Goal: Task Accomplishment & Management: Use online tool/utility

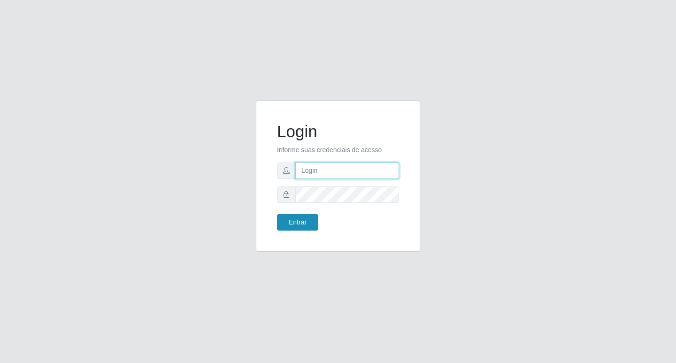
type input "[PERSON_NAME]@bcruzarmas"
click at [300, 228] on button "Entrar" at bounding box center [297, 222] width 41 height 16
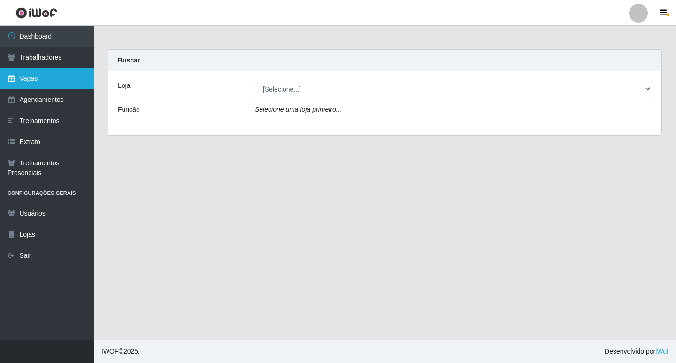
click at [32, 83] on link "Vagas" at bounding box center [47, 78] width 94 height 21
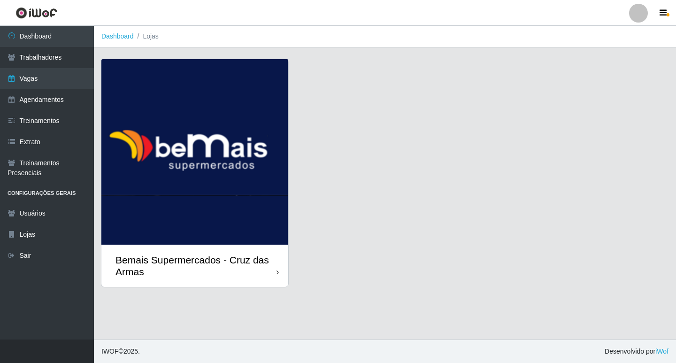
click at [240, 115] on img at bounding box center [194, 152] width 187 height 186
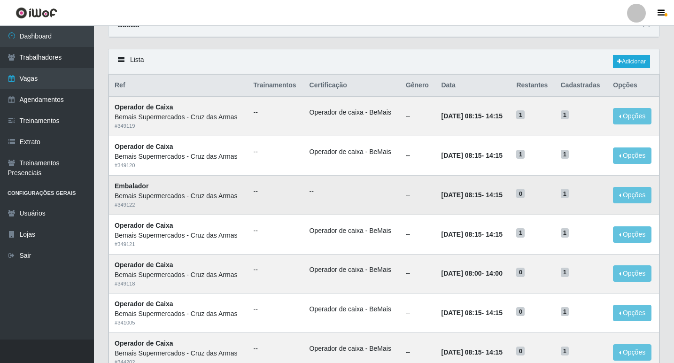
scroll to position [47, 0]
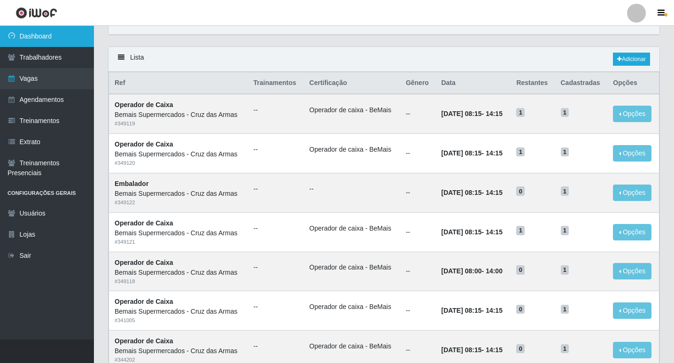
click at [36, 40] on link "Dashboard" at bounding box center [47, 36] width 94 height 21
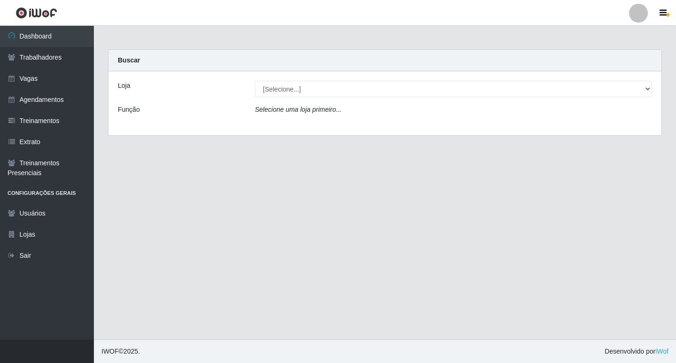
click at [278, 111] on icon "Selecione uma loja primeiro..." at bounding box center [298, 110] width 86 height 8
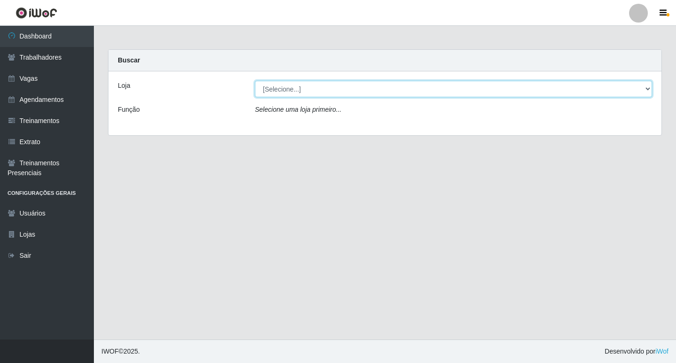
click at [281, 87] on select "[Selecione...] Bemais Supermercados - Cruz das Armas" at bounding box center [453, 89] width 397 height 16
select select "412"
click at [255, 81] on select "[Selecione...] Bemais Supermercados - Cruz das Armas" at bounding box center [453, 89] width 397 height 16
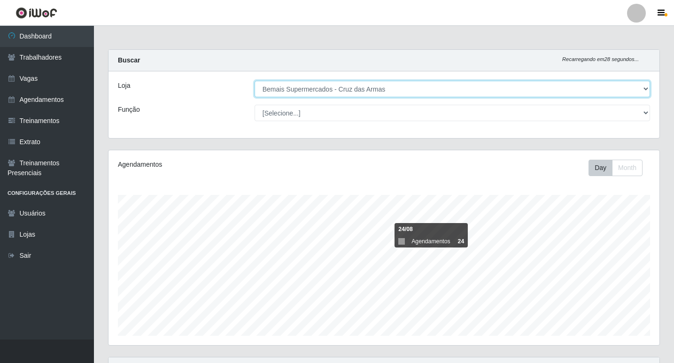
scroll to position [93, 0]
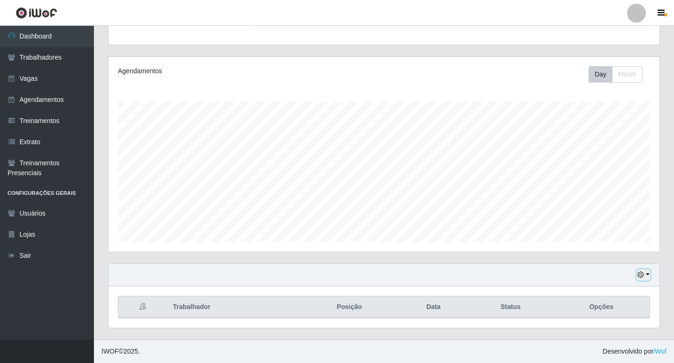
click at [648, 274] on button "button" at bounding box center [643, 275] width 13 height 11
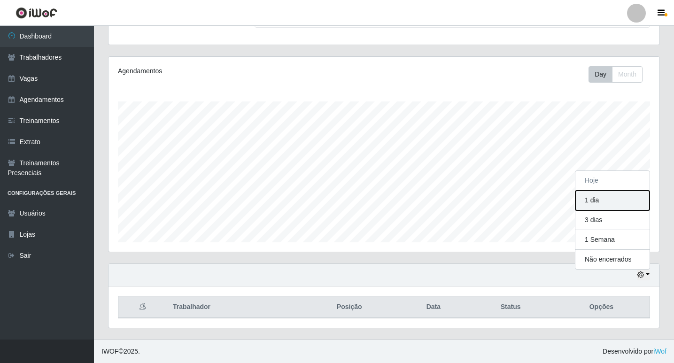
click at [592, 199] on button "1 dia" at bounding box center [612, 201] width 74 height 20
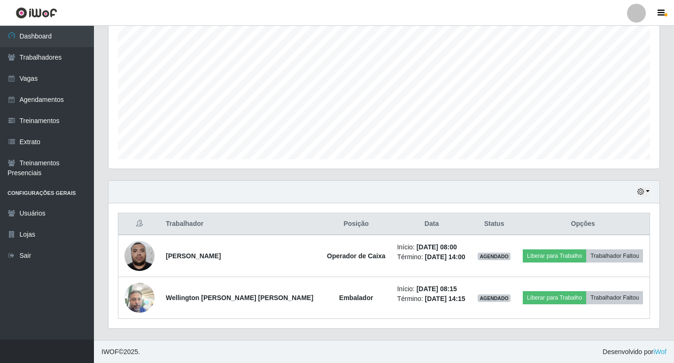
scroll to position [177, 0]
